Goal: Information Seeking & Learning: Check status

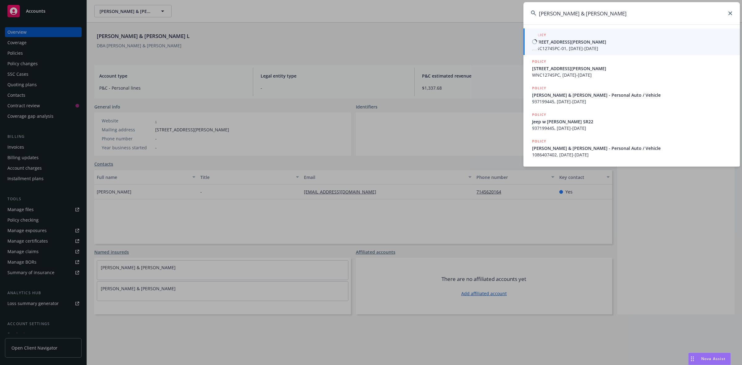
type input "[PERSON_NAME] & [PERSON_NAME]"
click at [558, 45] on span "WNC1274SPC-01, [DATE]-[DATE]" at bounding box center [632, 48] width 200 height 6
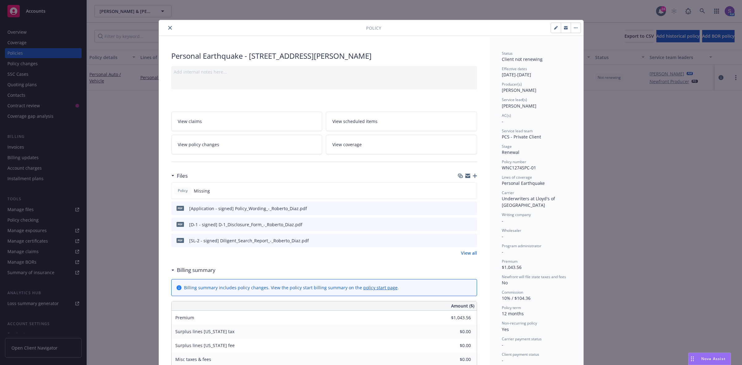
click at [168, 29] on icon "close" at bounding box center [170, 28] width 4 height 4
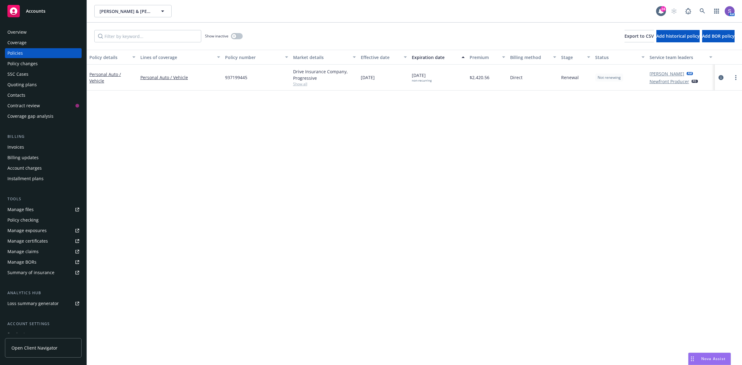
click at [23, 30] on div "Overview" at bounding box center [16, 32] width 19 height 10
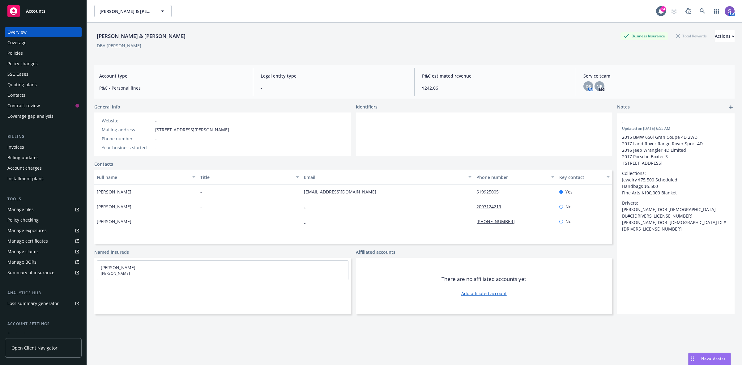
click at [22, 50] on div "Policies" at bounding box center [14, 53] width 15 height 10
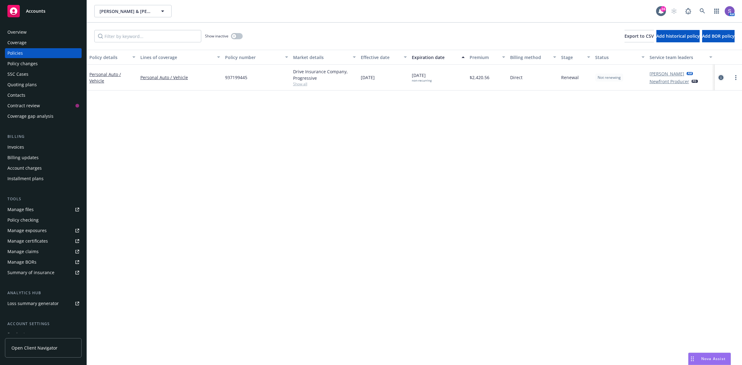
click at [720, 77] on icon "circleInformation" at bounding box center [720, 77] width 5 height 5
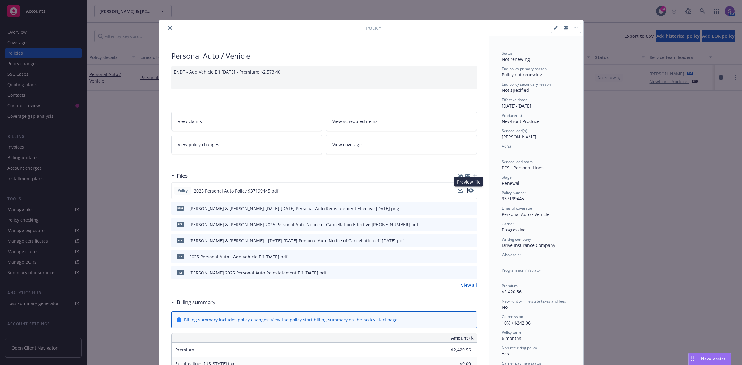
click at [468, 190] on icon "preview file" at bounding box center [471, 190] width 6 height 4
click at [468, 256] on icon "preview file" at bounding box center [471, 256] width 6 height 4
click at [663, 142] on div "Policy Personal Auto / Vehicle ENDT - Add Vehicle Eff [DATE] - Premium: $2,573.…" at bounding box center [371, 182] width 742 height 365
click at [169, 25] on button "close" at bounding box center [169, 27] width 7 height 7
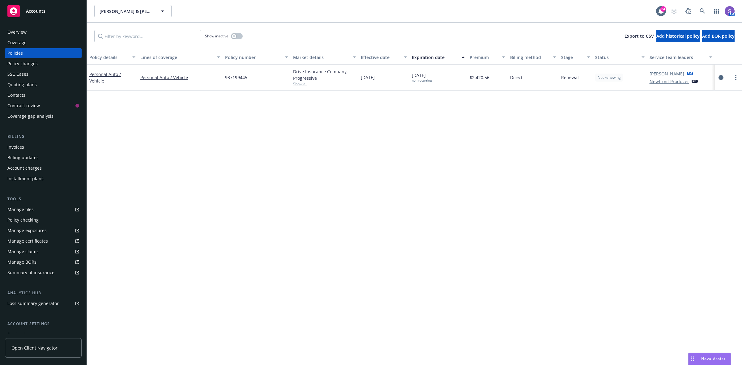
click at [27, 30] on div "Overview" at bounding box center [43, 32] width 72 height 10
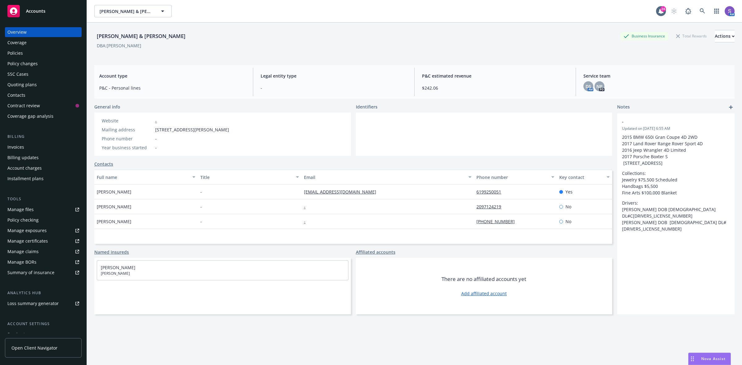
drag, startPoint x: 241, startPoint y: 130, endPoint x: 152, endPoint y: 133, distance: 89.0
click at [152, 133] on div "Website - Mailing address [STREET_ADDRESS] Phone number - Year business started…" at bounding box center [222, 133] width 256 height 43
copy div "[STREET_ADDRESS][PERSON_NAME]"
click at [699, 11] on icon at bounding box center [701, 10] width 5 height 5
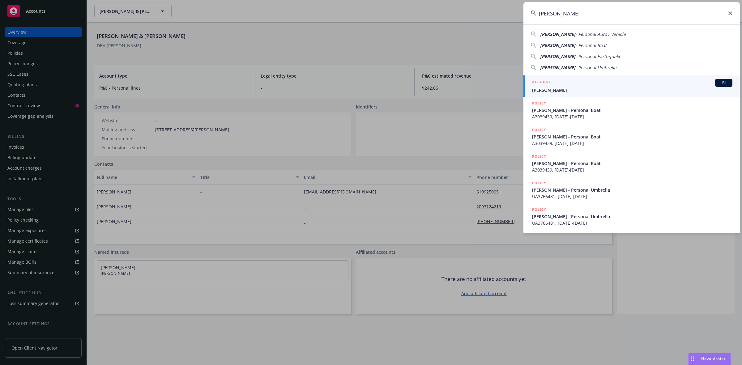
type input "[PERSON_NAME]"
click at [551, 87] on span "[PERSON_NAME]" at bounding box center [632, 90] width 200 height 6
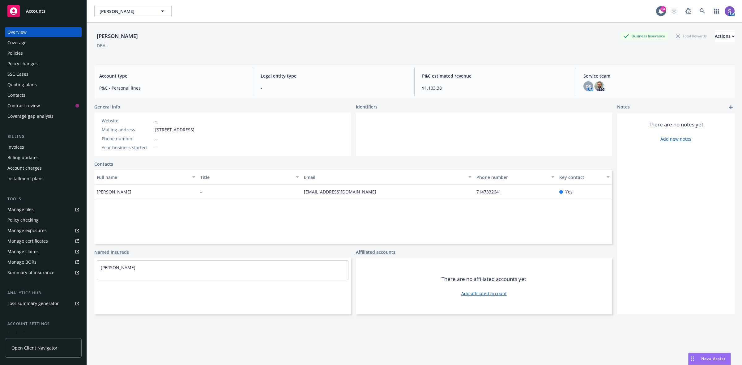
click at [19, 53] on div "Policies" at bounding box center [14, 53] width 15 height 10
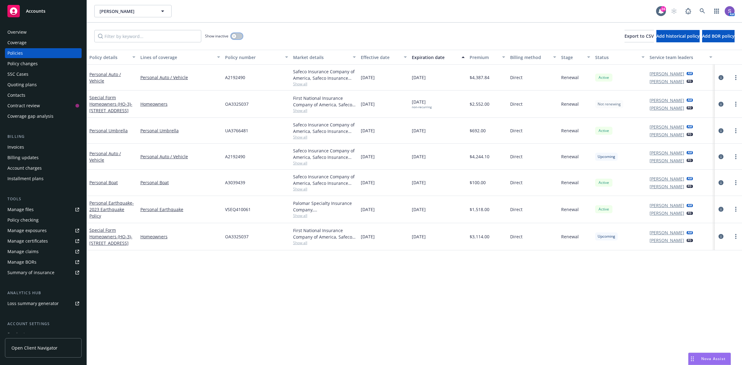
click at [241, 36] on button "button" at bounding box center [237, 36] width 12 height 6
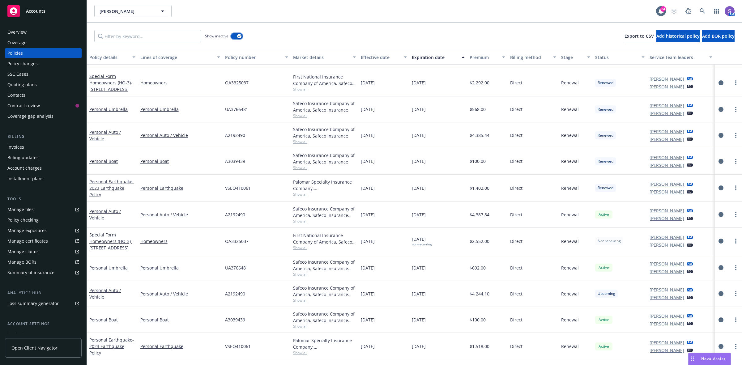
scroll to position [613, 0]
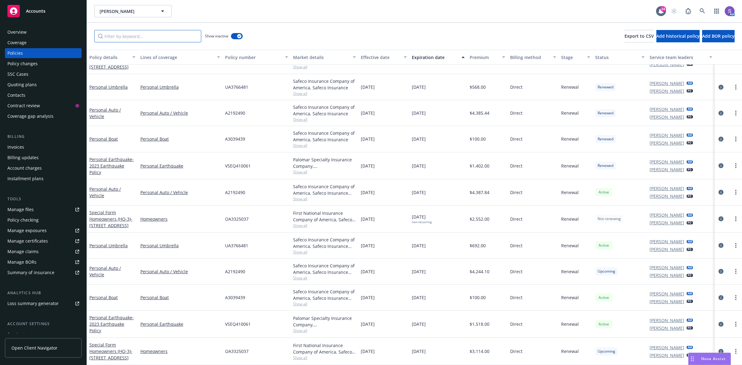
click at [121, 35] on input "Filter by keyword..." at bounding box center [147, 36] width 107 height 12
paste input "VSEQ455111"
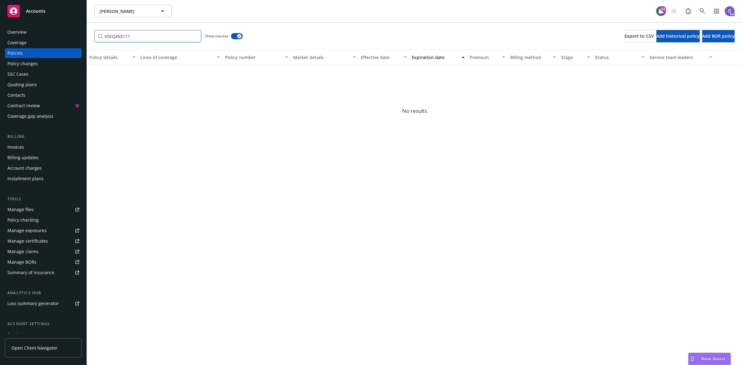
click at [145, 35] on input "VSEQ455111" at bounding box center [147, 36] width 107 height 12
type input "VSEQ455111"
click at [299, 34] on div "VSEQ455111 Show inactive Export to CSV Add historical policy Add BOR policy" at bounding box center [414, 36] width 655 height 27
click at [697, 11] on link at bounding box center [702, 11] width 12 height 12
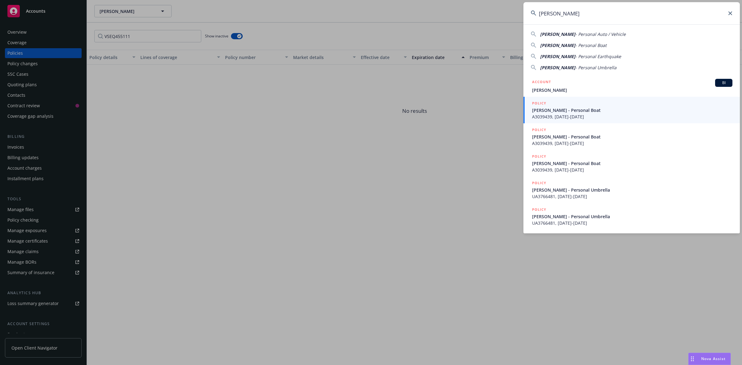
click at [595, 57] on span "- Personal Earthquake" at bounding box center [598, 56] width 46 height 6
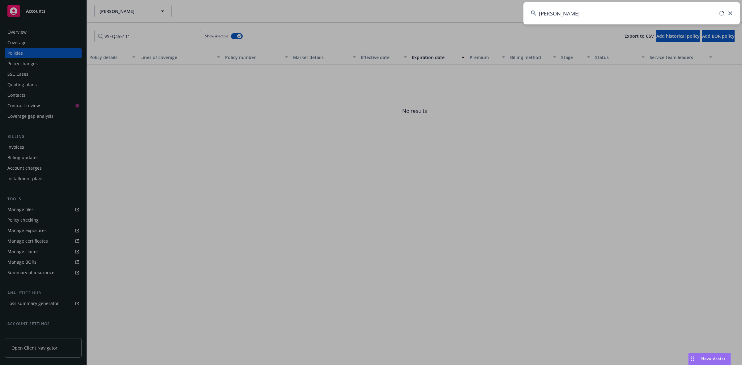
type input "[PERSON_NAME] - Personal Earthquake"
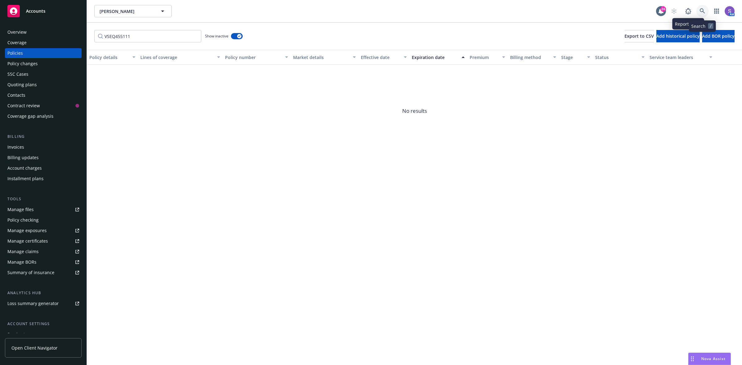
click at [701, 10] on icon at bounding box center [702, 11] width 6 height 6
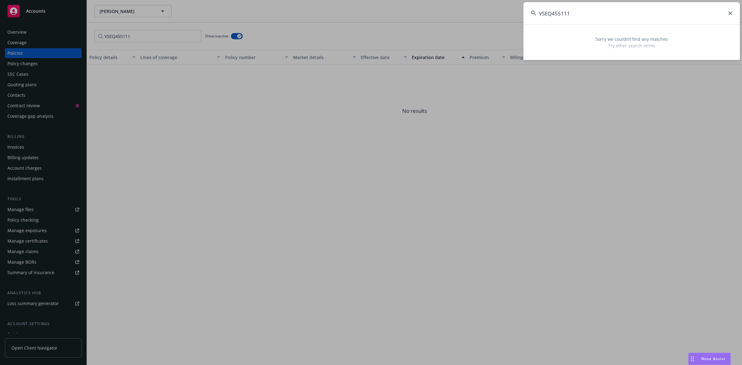
click at [596, 8] on input "VSEQ455111" at bounding box center [631, 13] width 216 height 22
type input "VSEQ455111"
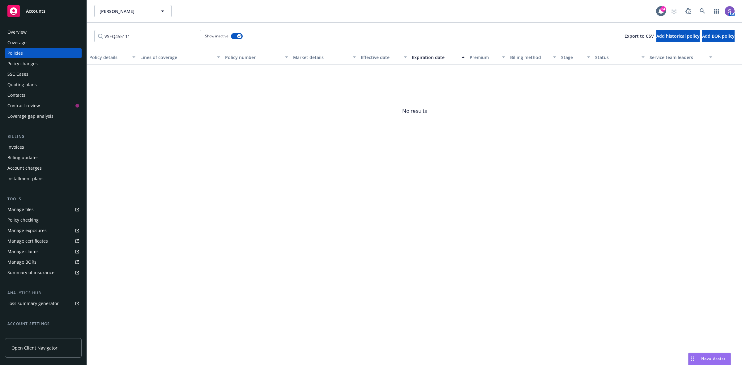
click at [22, 74] on div "SSC Cases" at bounding box center [17, 74] width 21 height 10
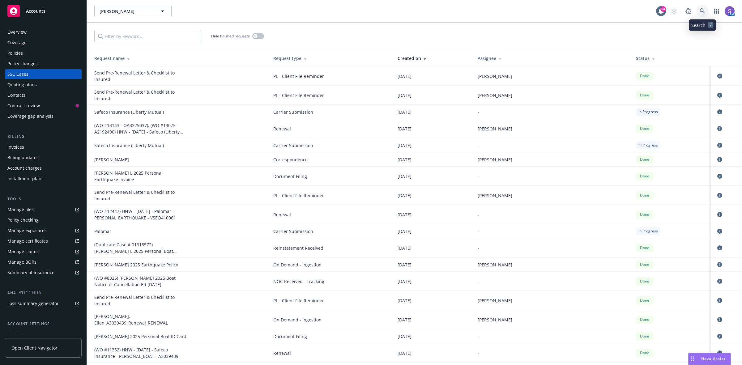
click at [701, 12] on icon at bounding box center [701, 10] width 5 height 5
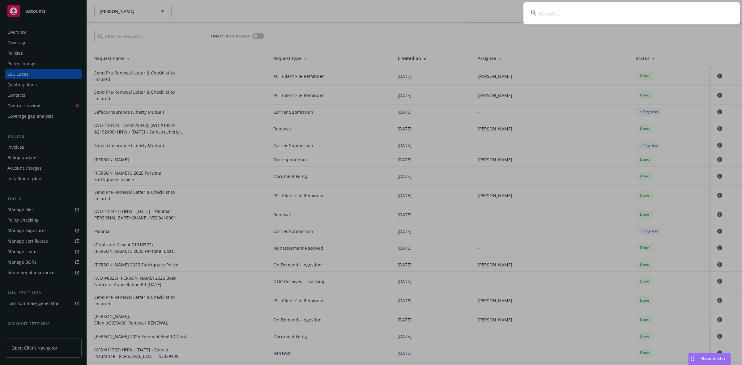
type input "[PERSON_NAME] & [PERSON_NAME]"
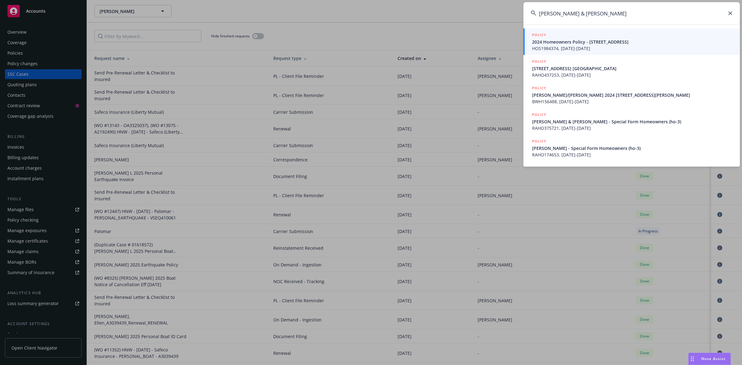
click at [570, 42] on span "2024 Homeowners Policy - [STREET_ADDRESS]" at bounding box center [632, 42] width 200 height 6
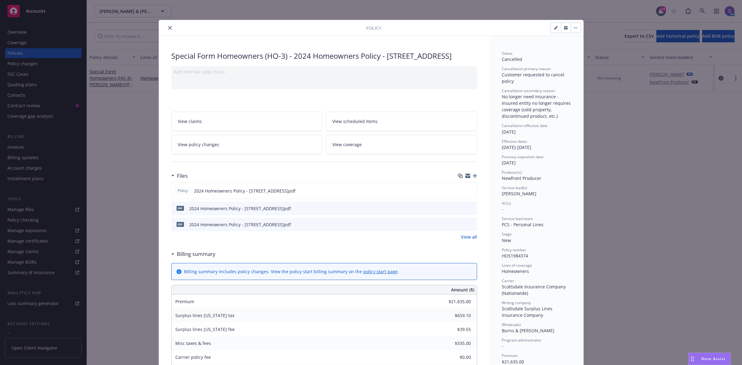
click at [168, 28] on icon "close" at bounding box center [170, 28] width 4 height 4
